Goal: Transaction & Acquisition: Purchase product/service

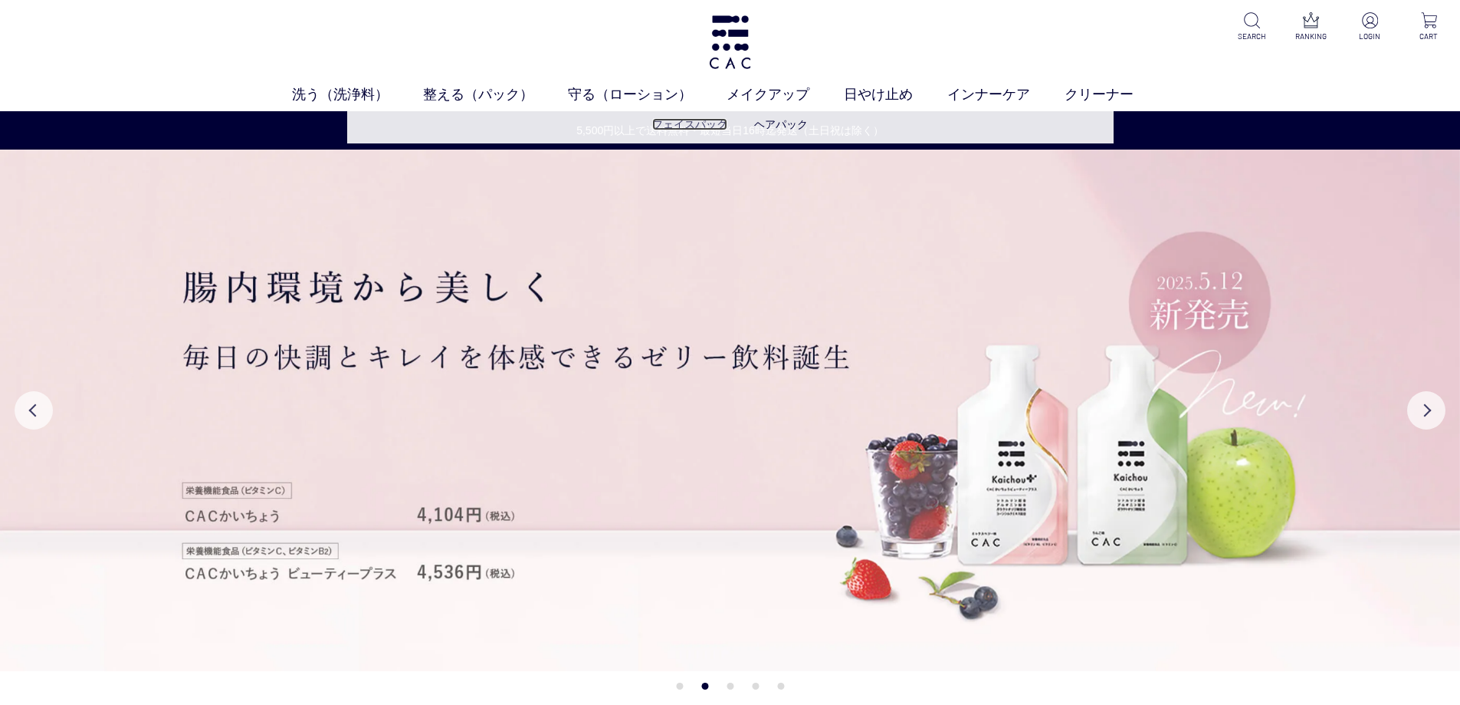
click at [702, 125] on link "フェイスパック" at bounding box center [689, 124] width 75 height 12
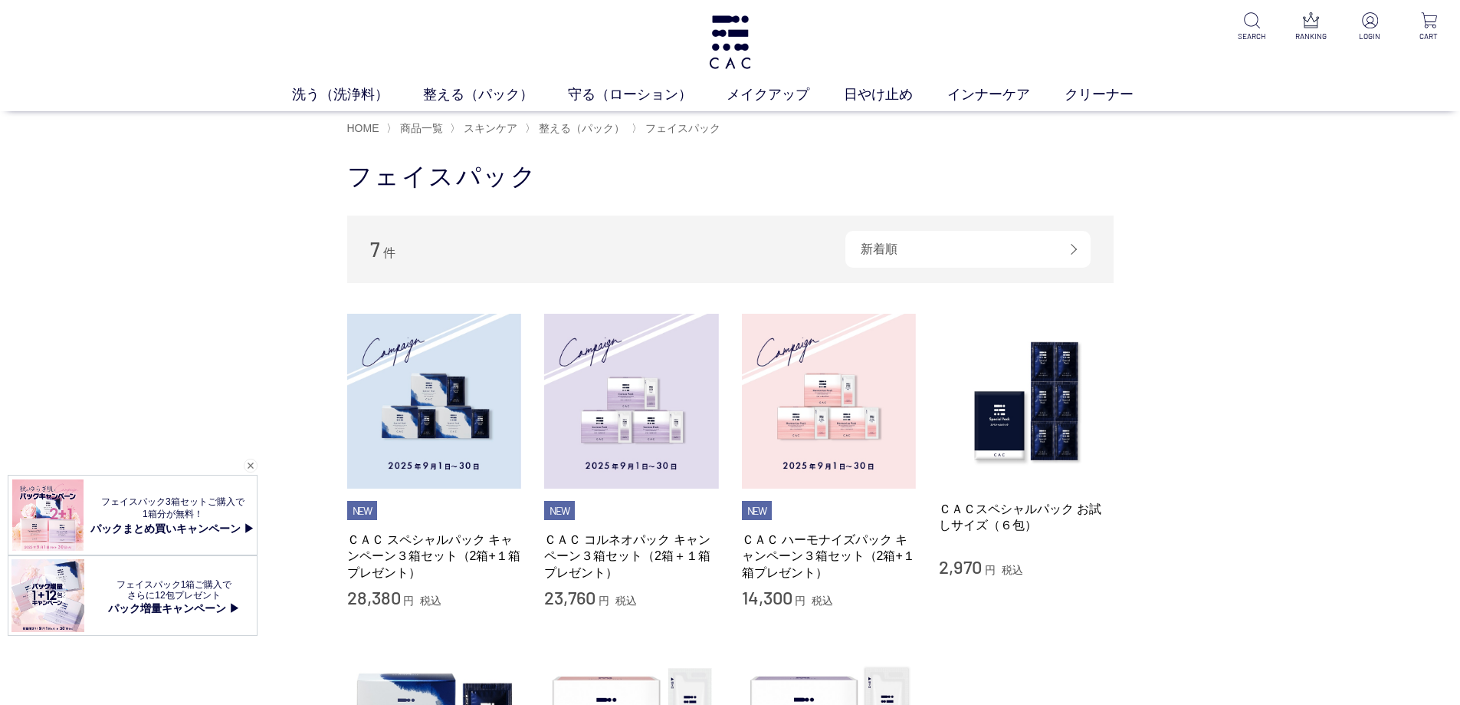
scroll to position [153, 0]
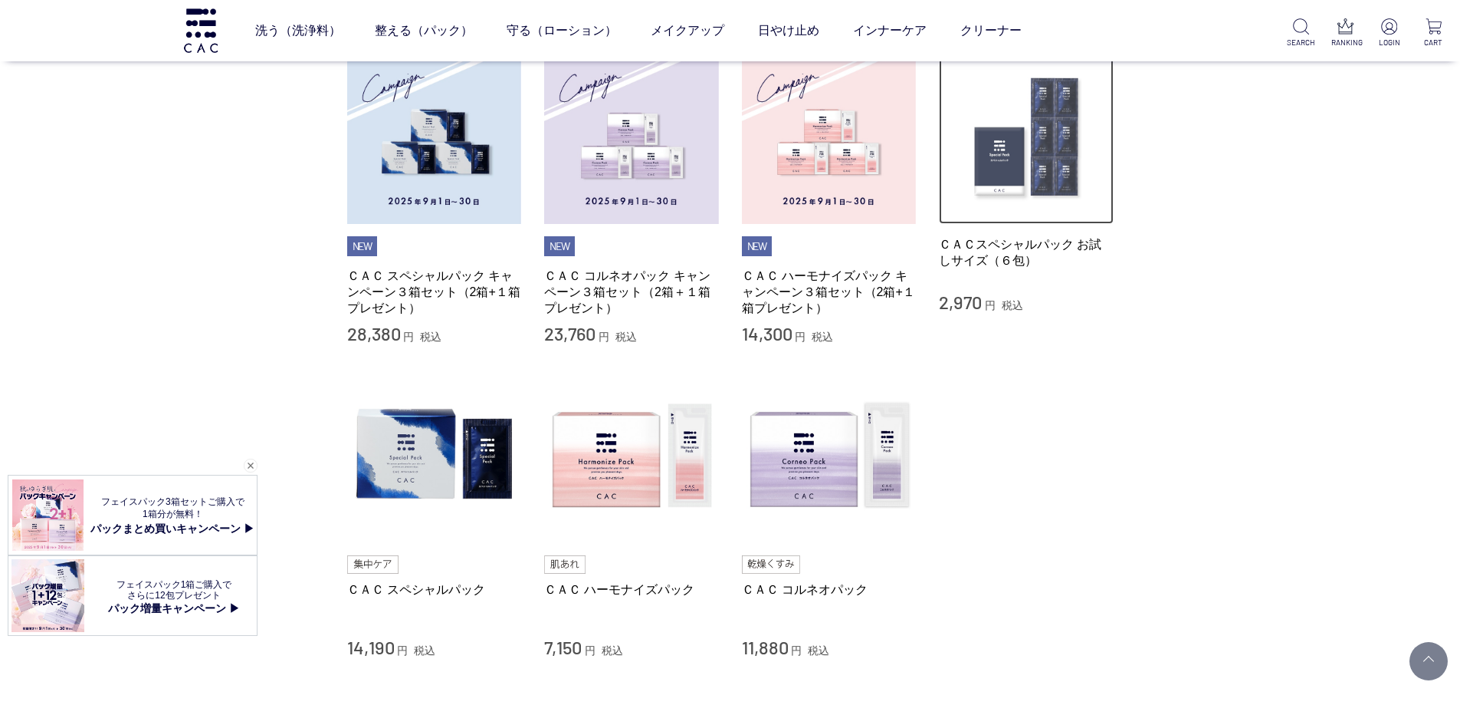
click at [1027, 126] on img at bounding box center [1026, 137] width 175 height 175
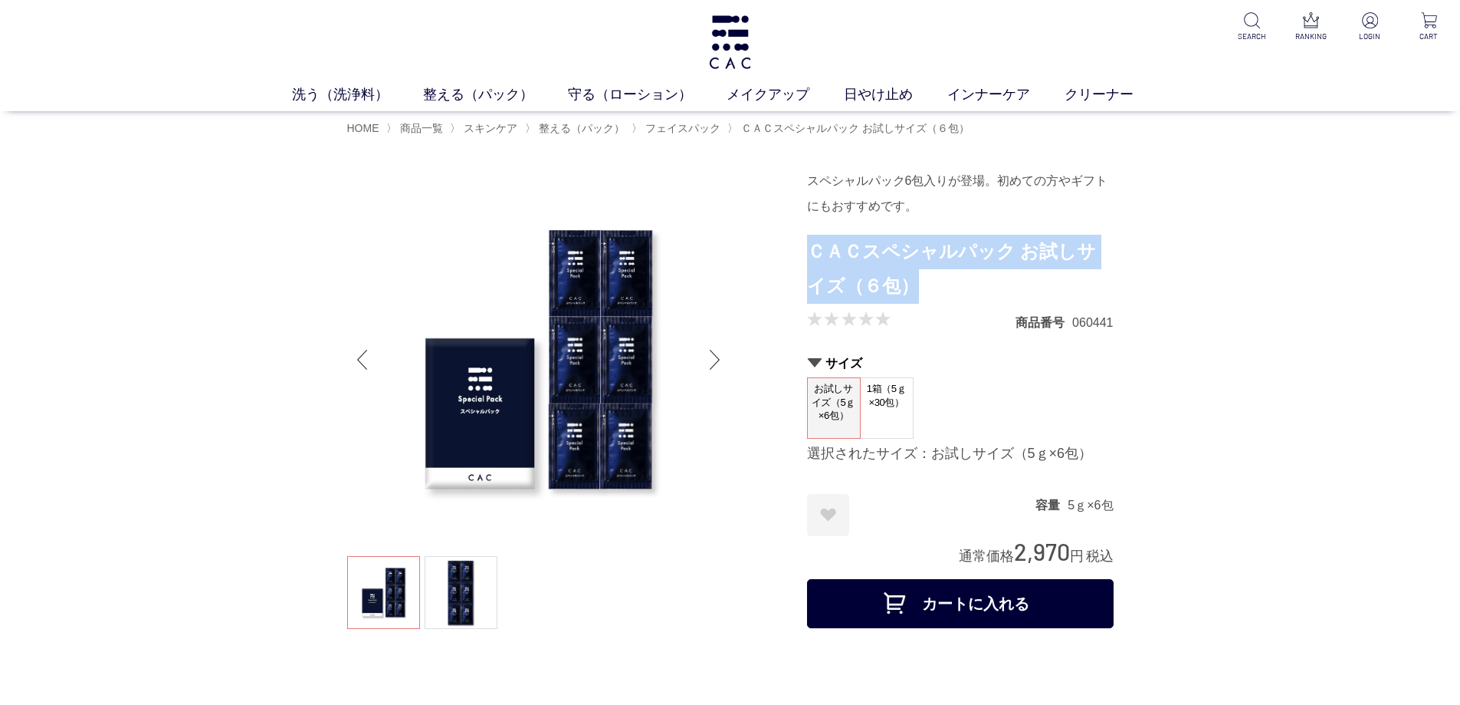
drag, startPoint x: 812, startPoint y: 251, endPoint x: 911, endPoint y: 286, distance: 104.7
click at [911, 286] on h1 "ＣＡＣスペシャルパック お試しサイズ（６包）" at bounding box center [960, 269] width 307 height 69
copy h1 "ＣＡＣスペシャルパック お試しサイズ（６包）"
